Goal: Understand process/instructions

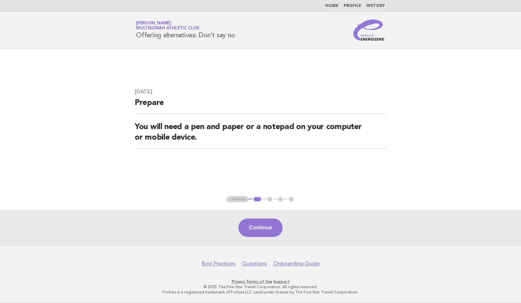
click at [254, 238] on div "Continue" at bounding box center [260, 227] width 521 height 35
click at [263, 222] on button "Continue" at bounding box center [261, 228] width 44 height 18
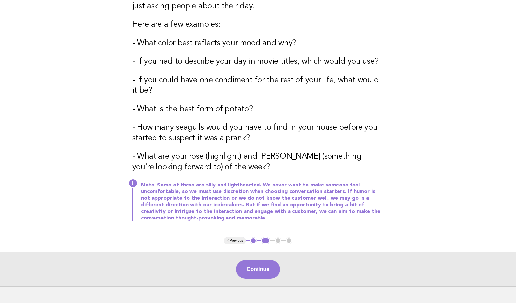
scroll to position [207, 0]
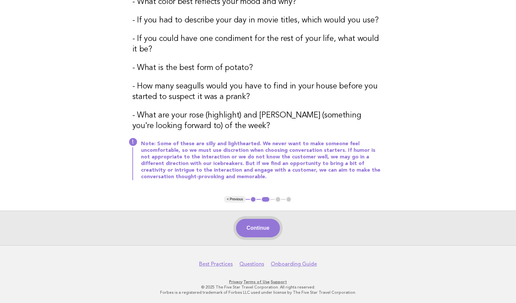
click at [269, 230] on button "Continue" at bounding box center [258, 228] width 44 height 18
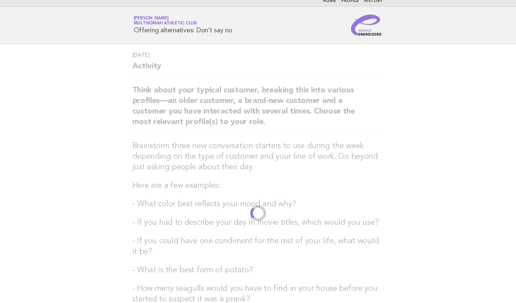
scroll to position [0, 0]
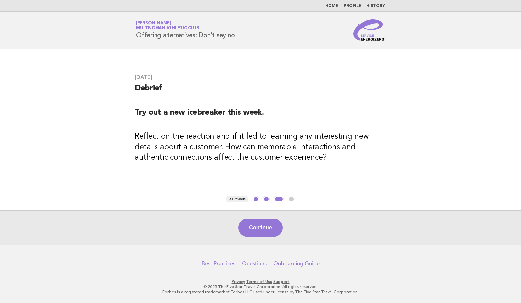
click at [265, 229] on button "Continue" at bounding box center [261, 228] width 44 height 18
